Goal: Navigation & Orientation: Find specific page/section

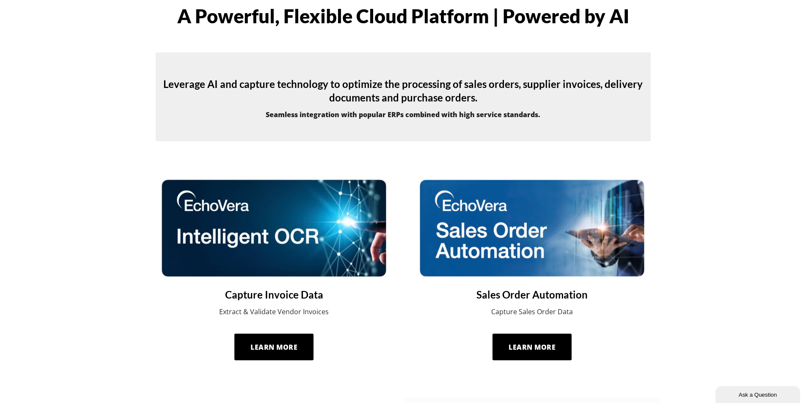
click at [325, 237] on img at bounding box center [273, 228] width 227 height 99
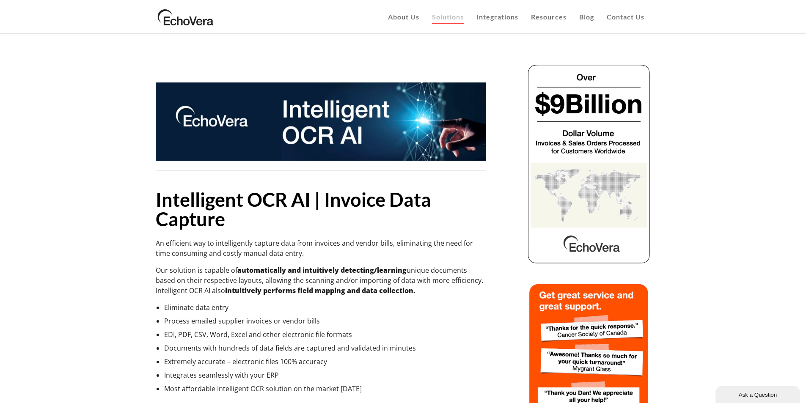
click at [197, 20] on img at bounding box center [186, 16] width 60 height 21
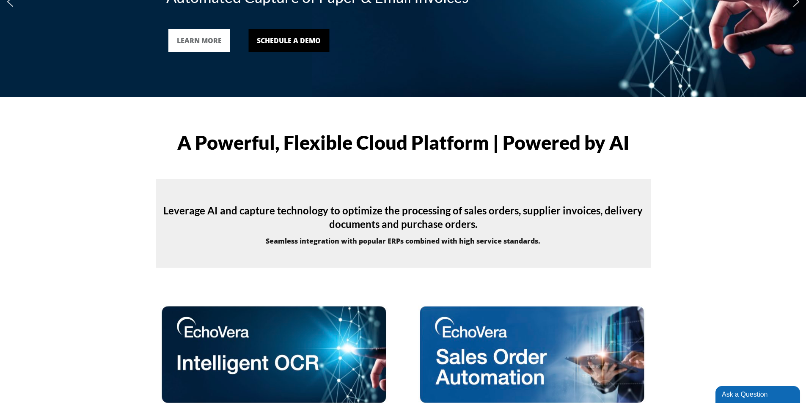
scroll to position [254, 0]
